Goal: Task Accomplishment & Management: Manage account settings

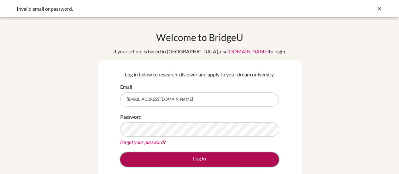
click at [157, 160] on button "Log in" at bounding box center [199, 159] width 159 height 15
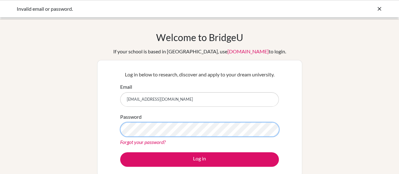
click at [120, 152] on button "Log in" at bounding box center [199, 159] width 159 height 15
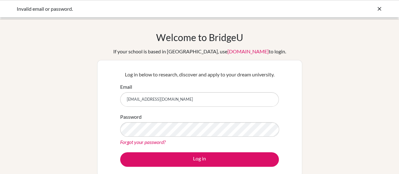
drag, startPoint x: 179, startPoint y: 98, endPoint x: 98, endPoint y: 96, distance: 80.7
click at [100, 95] on div "Log in below to research, discover and apply to your dream university. Email we…" at bounding box center [199, 118] width 205 height 117
type input "robertwesthompson@gmail.com"
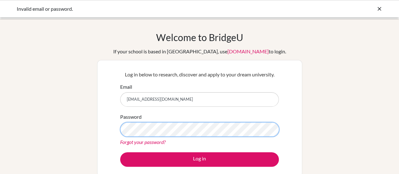
click at [120, 152] on button "Log in" at bounding box center [199, 159] width 159 height 15
